Goal: Transaction & Acquisition: Book appointment/travel/reservation

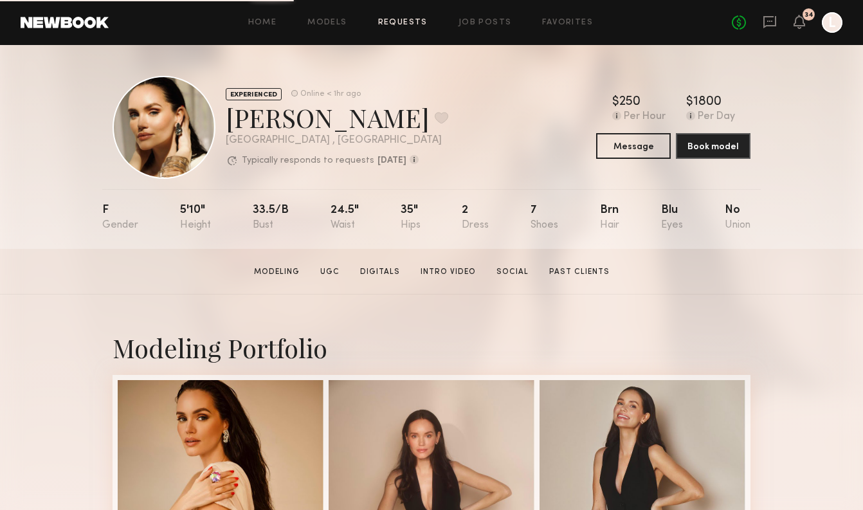
click at [406, 19] on link "Requests" at bounding box center [403, 23] width 50 height 8
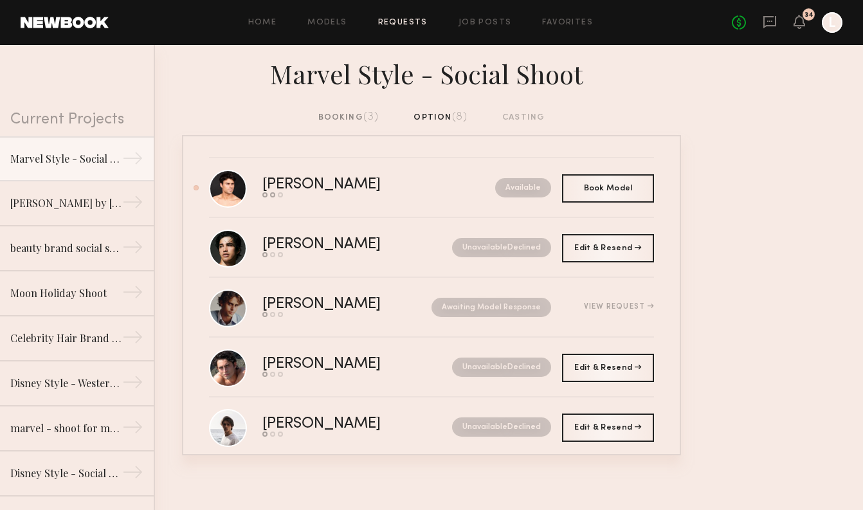
click at [326, 118] on div "booking (3)" at bounding box center [348, 118] width 61 height 14
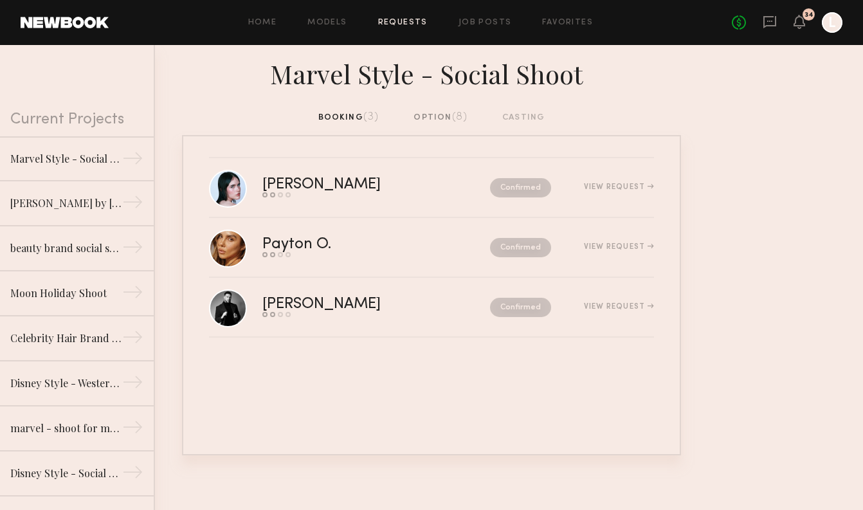
click at [430, 118] on div "option (8)" at bounding box center [441, 118] width 54 height 14
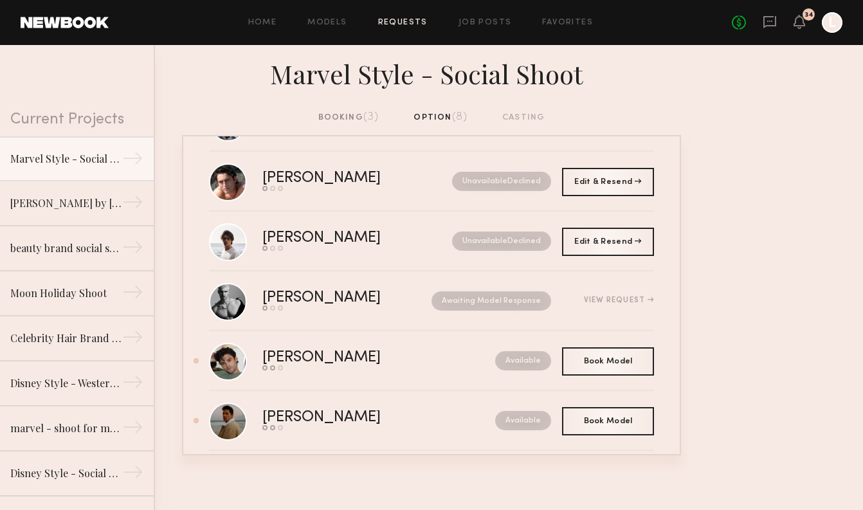
scroll to position [203, 0]
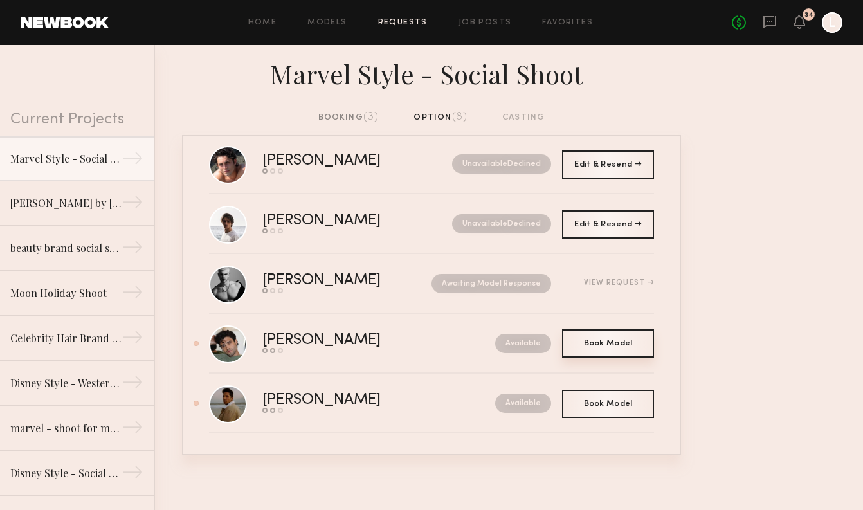
click at [591, 348] on div "Book Model Book" at bounding box center [608, 343] width 92 height 28
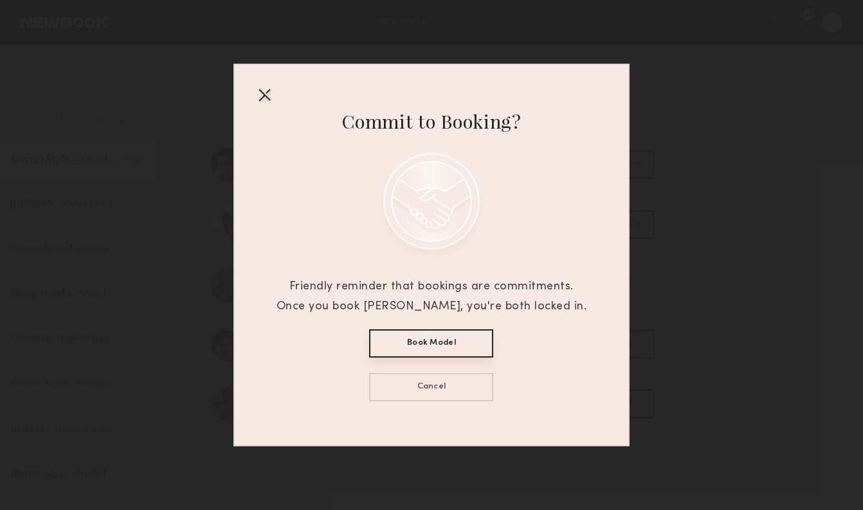
click at [442, 353] on button "Book Model" at bounding box center [431, 343] width 124 height 28
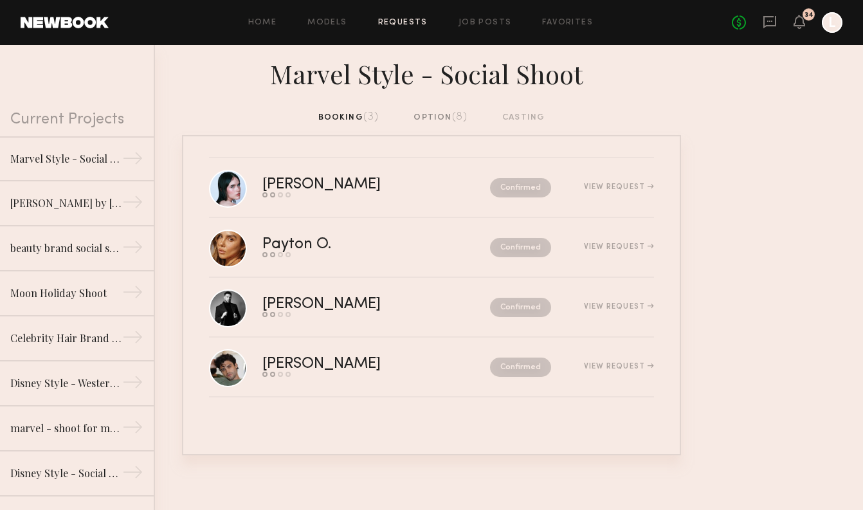
click at [455, 116] on span "(8)" at bounding box center [460, 117] width 16 height 10
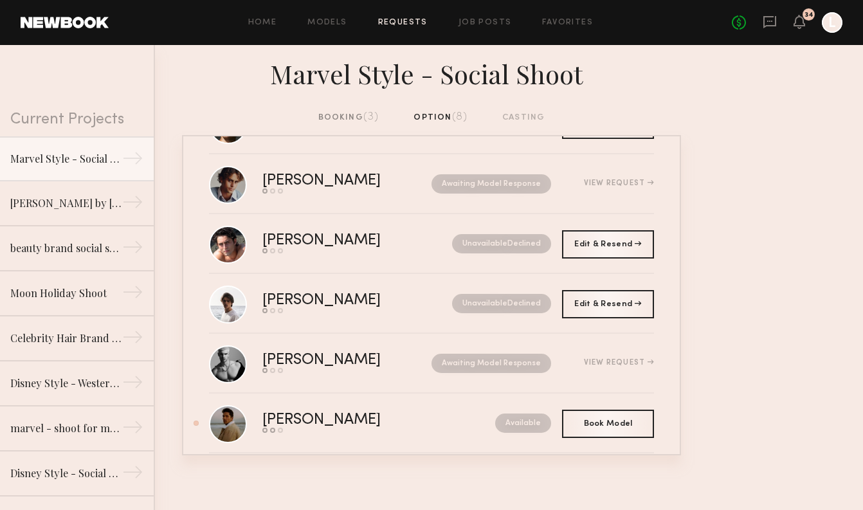
scroll to position [143, 0]
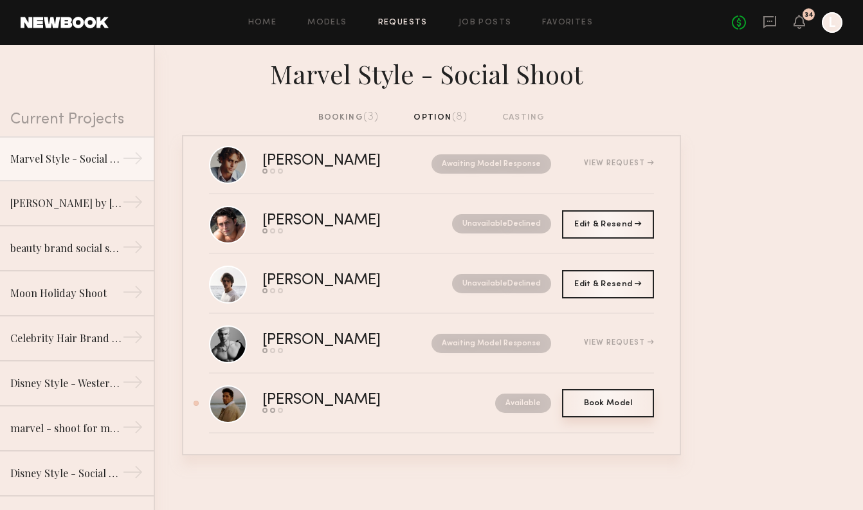
click at [623, 399] on span "Book Model" at bounding box center [608, 403] width 49 height 8
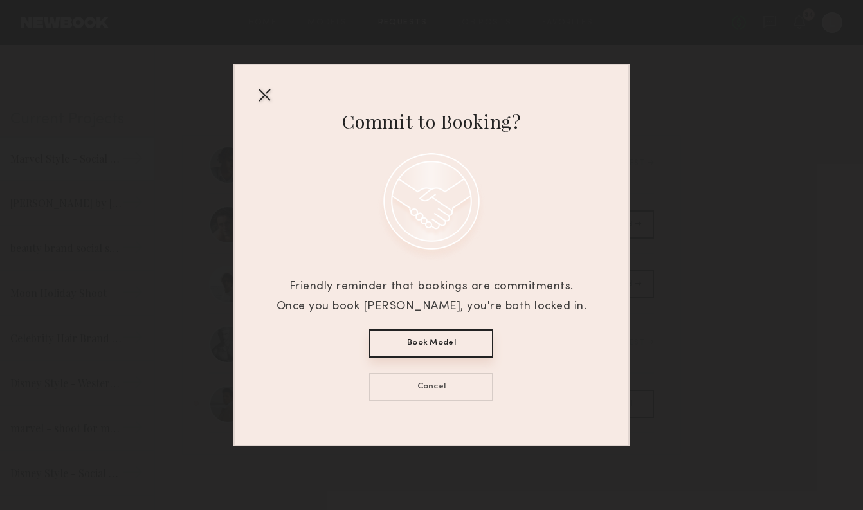
click at [442, 343] on button "Book Model" at bounding box center [431, 343] width 124 height 28
